Goal: Navigation & Orientation: Find specific page/section

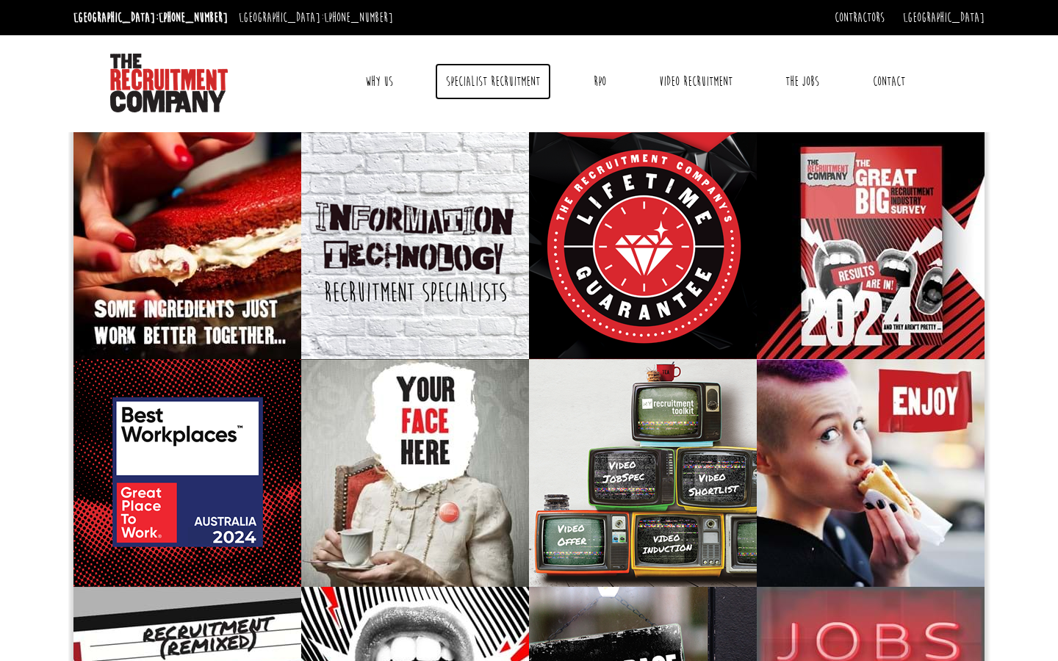
click at [469, 82] on link "Specialist Recruitment" at bounding box center [493, 81] width 116 height 37
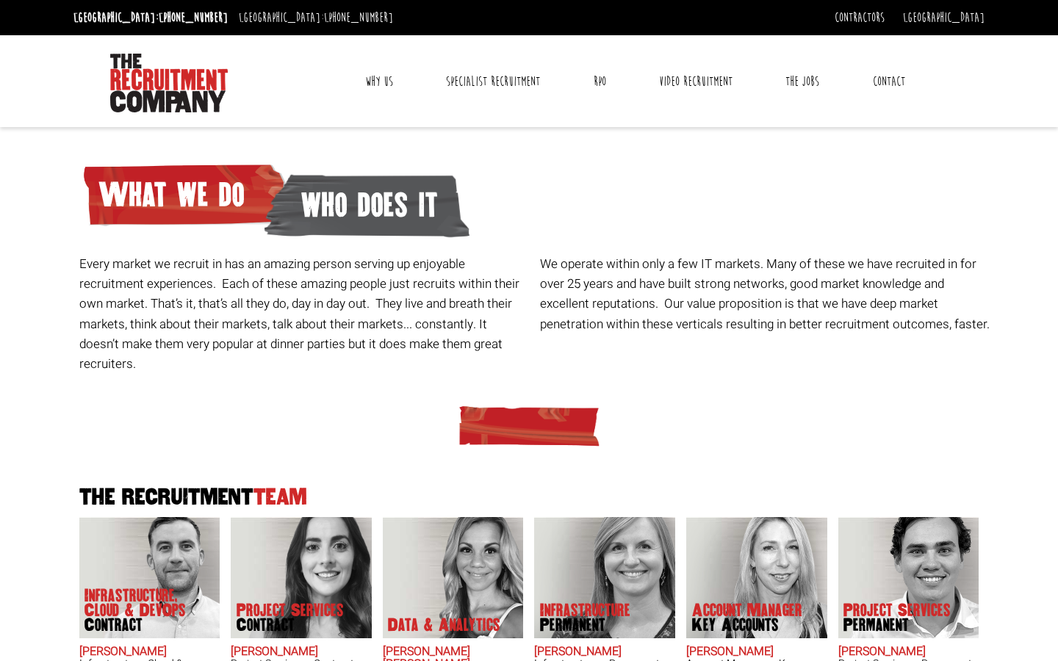
click at [372, 86] on link "Why Us" at bounding box center [379, 81] width 50 height 37
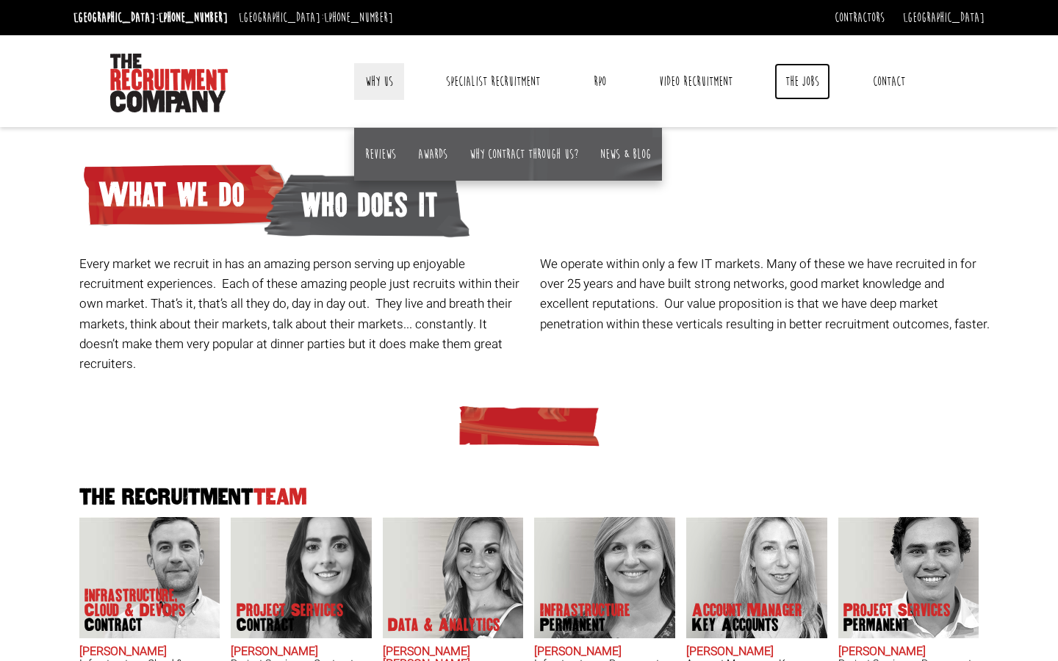
click at [805, 79] on link "The Jobs" at bounding box center [802, 81] width 56 height 37
